Goal: Information Seeking & Learning: Understand process/instructions

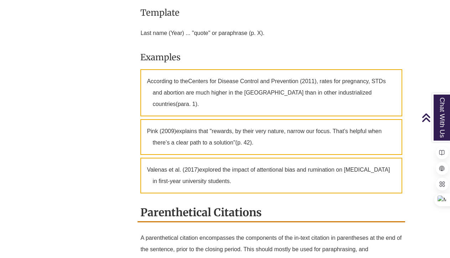
scroll to position [108, 0]
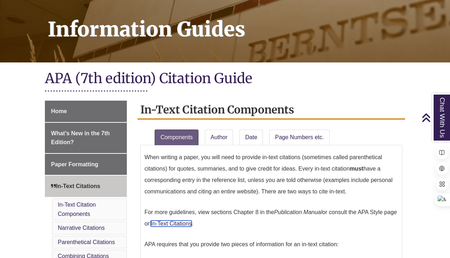
click at [192, 220] on link "In-Text Citations" at bounding box center [171, 223] width 41 height 6
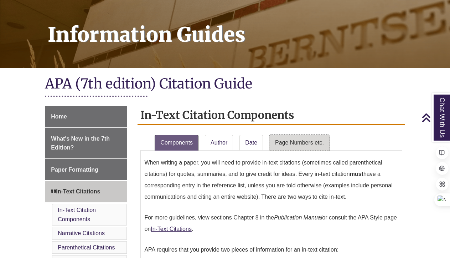
scroll to position [139, 0]
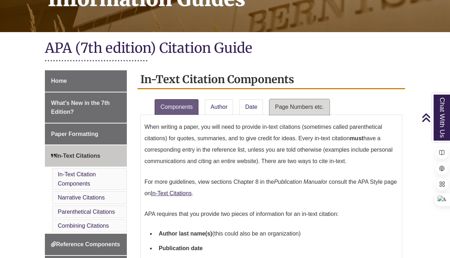
click at [311, 102] on link "Page Numbers etc." at bounding box center [299, 107] width 60 height 16
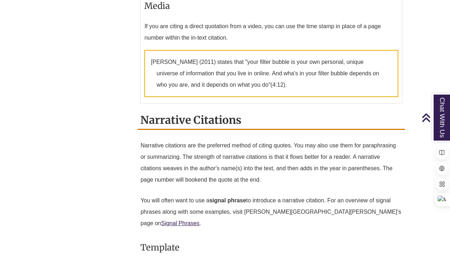
scroll to position [709, 0]
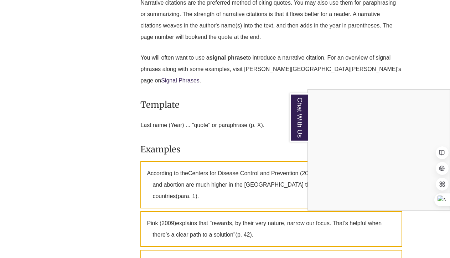
click at [254, 176] on div "Chat With Us" at bounding box center [225, 129] width 450 height 258
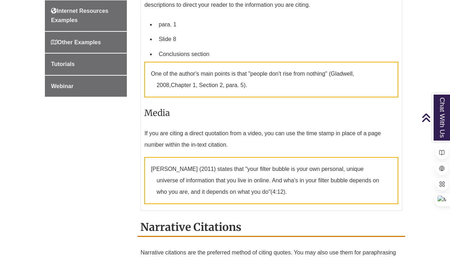
scroll to position [353, 0]
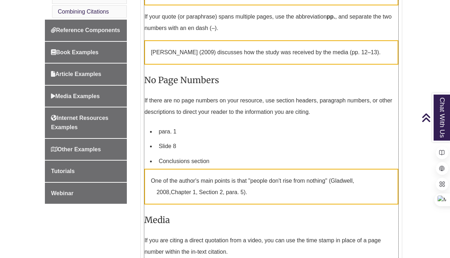
click at [258, 112] on div "If there are no page numbers on your resource, use section headers, paragraph n…" at bounding box center [271, 148] width 254 height 112
